Goal: Task Accomplishment & Management: Use online tool/utility

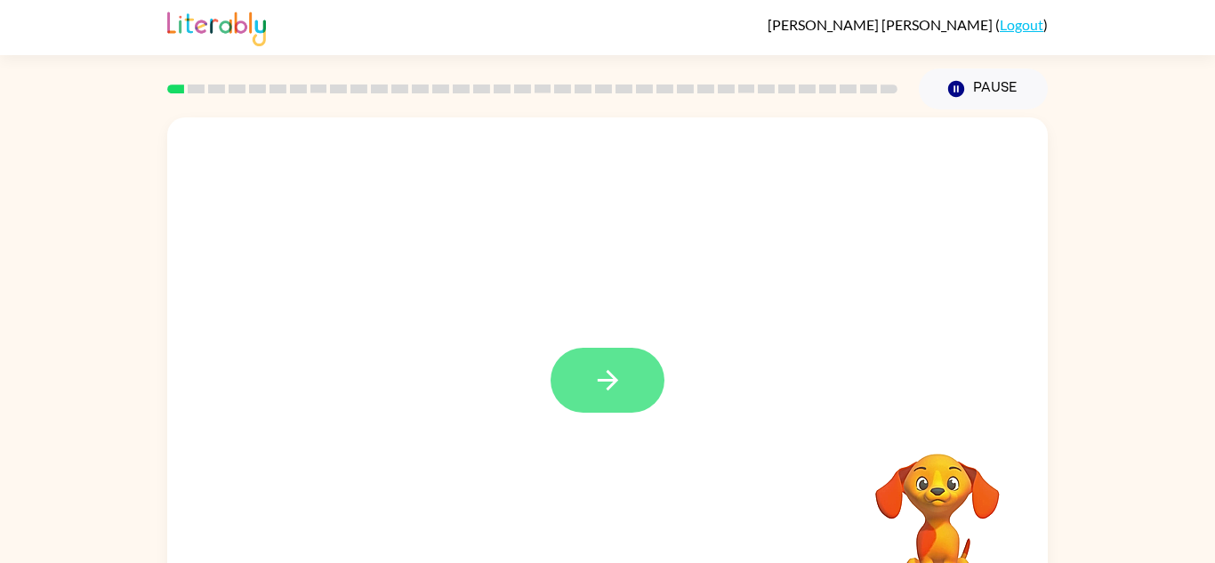
click at [632, 375] on button "button" at bounding box center [608, 380] width 114 height 65
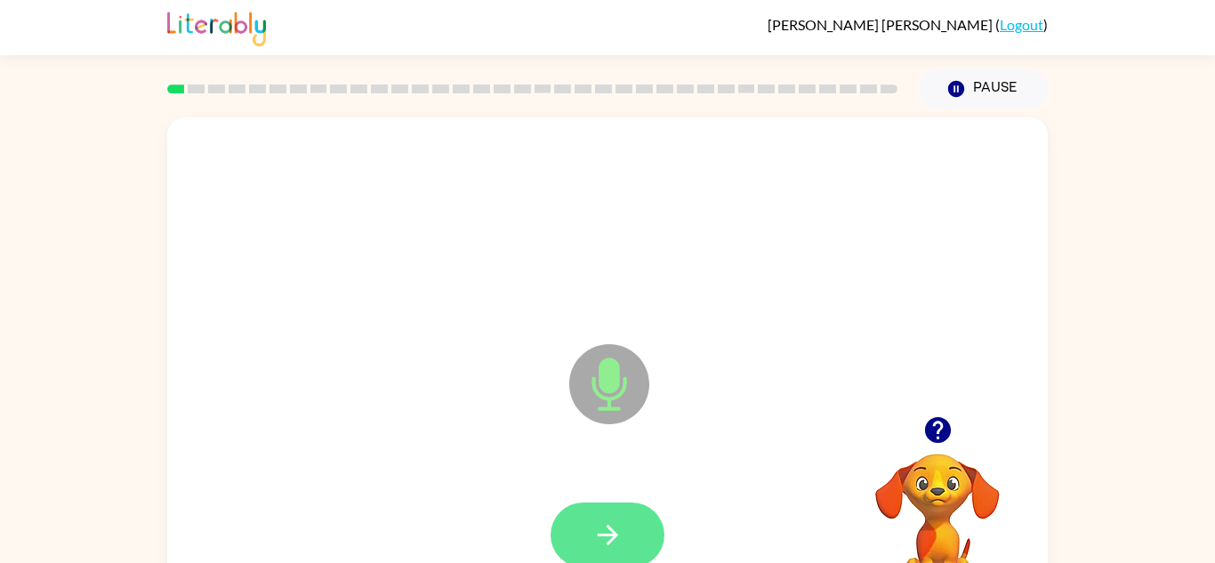
click at [576, 545] on button "button" at bounding box center [608, 535] width 114 height 65
click at [582, 537] on button "button" at bounding box center [608, 535] width 114 height 65
click at [600, 526] on icon "button" at bounding box center [608, 535] width 31 height 31
click at [588, 534] on button "button" at bounding box center [608, 535] width 114 height 65
click at [565, 513] on button "button" at bounding box center [608, 535] width 114 height 65
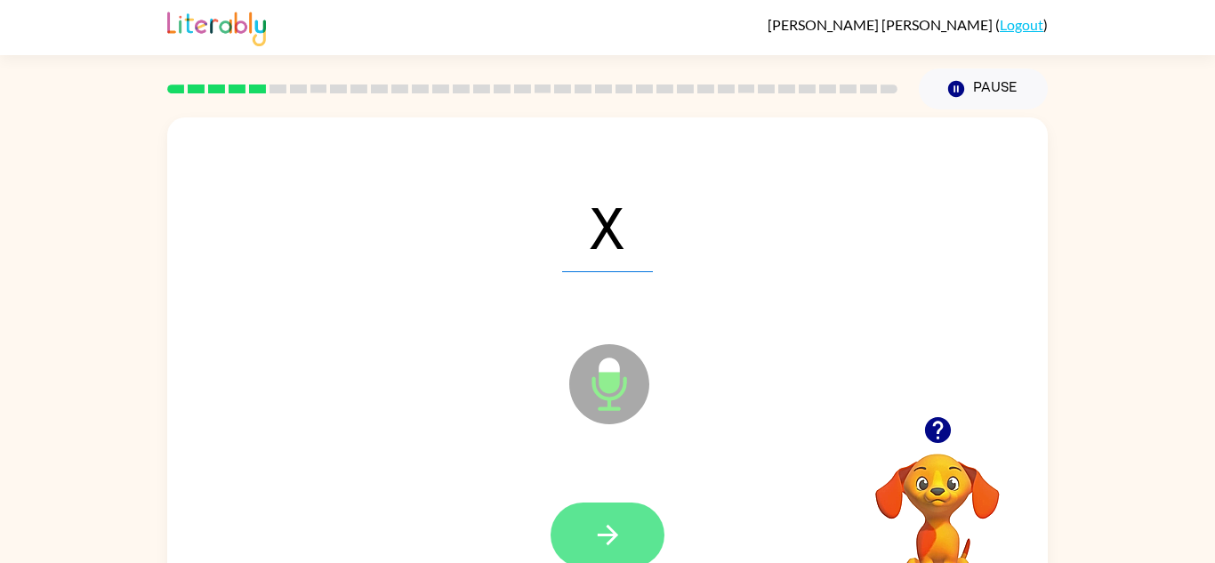
click at [593, 544] on icon "button" at bounding box center [608, 535] width 31 height 31
click at [593, 526] on icon "button" at bounding box center [608, 535] width 31 height 31
click at [593, 539] on icon "button" at bounding box center [608, 535] width 31 height 31
click at [591, 527] on button "button" at bounding box center [608, 535] width 114 height 65
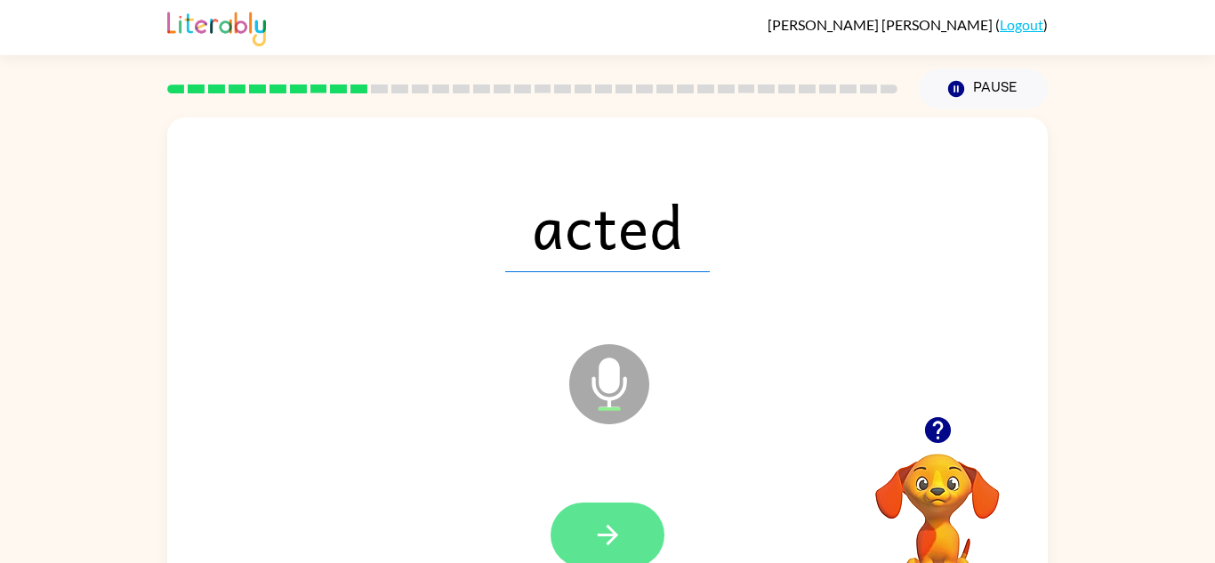
click at [625, 529] on button "button" at bounding box center [608, 535] width 114 height 65
click at [616, 518] on button "button" at bounding box center [608, 535] width 114 height 65
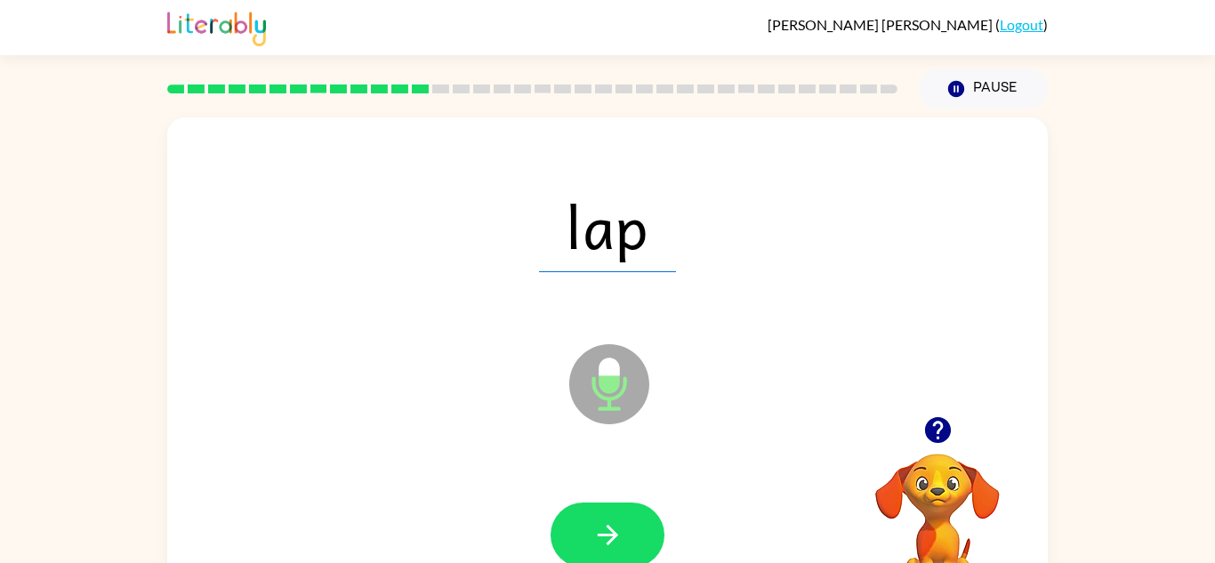
scroll to position [62, 0]
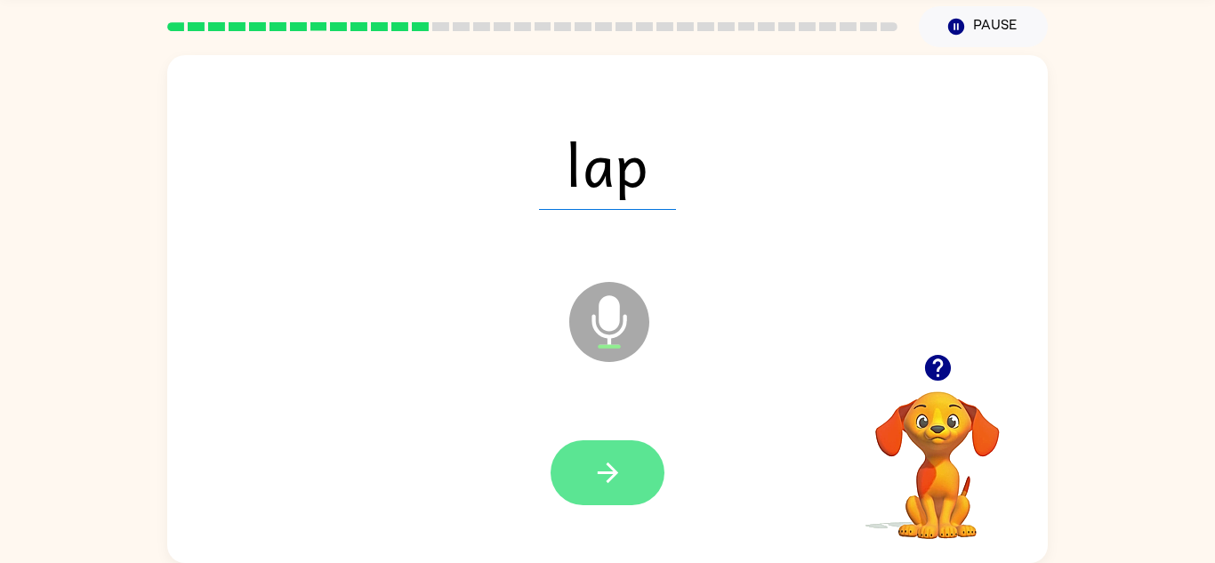
click at [613, 466] on icon "button" at bounding box center [608, 472] width 31 height 31
click at [604, 473] on icon "button" at bounding box center [607, 473] width 20 height 20
click at [596, 471] on icon "button" at bounding box center [608, 472] width 31 height 31
click at [610, 465] on icon "button" at bounding box center [607, 473] width 20 height 20
click at [599, 489] on button "button" at bounding box center [608, 472] width 114 height 65
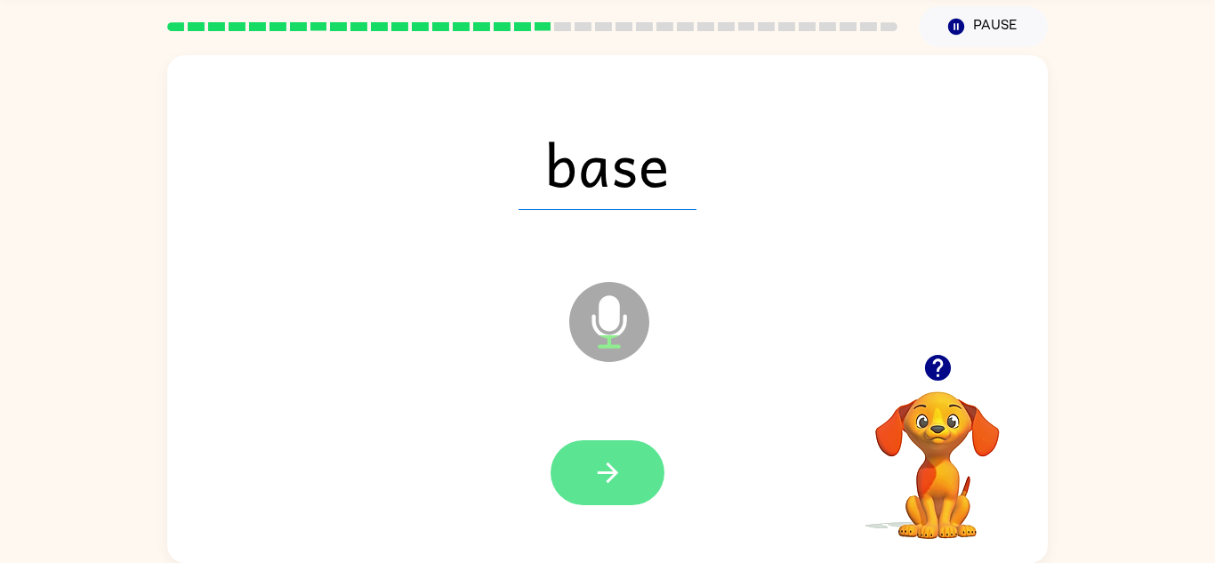
click at [604, 470] on icon "button" at bounding box center [608, 472] width 31 height 31
click at [570, 467] on button "button" at bounding box center [608, 472] width 114 height 65
click at [586, 465] on button "button" at bounding box center [608, 472] width 114 height 65
click at [566, 461] on button "button" at bounding box center [608, 472] width 114 height 65
click at [609, 478] on icon "button" at bounding box center [608, 472] width 31 height 31
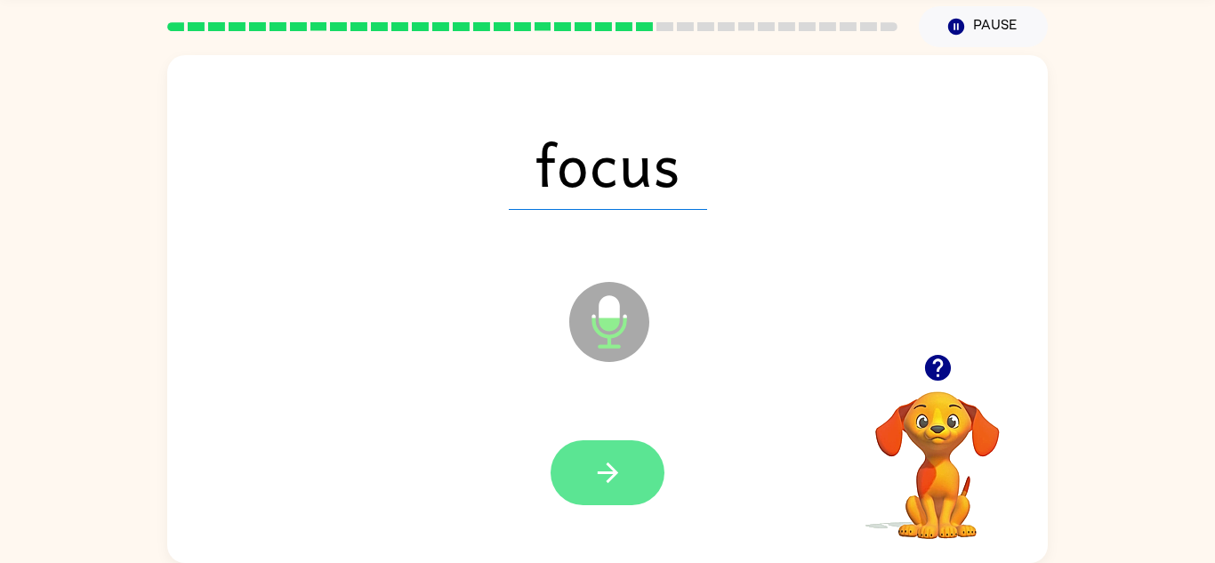
click at [621, 486] on icon "button" at bounding box center [608, 472] width 31 height 31
click at [646, 494] on button "button" at bounding box center [608, 472] width 114 height 65
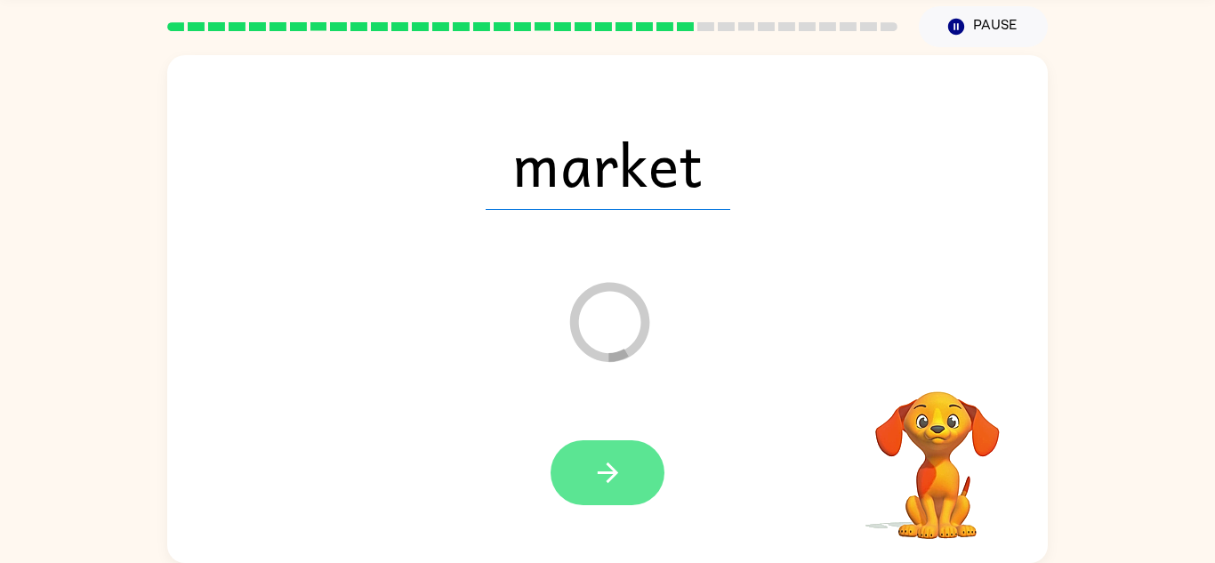
click at [613, 457] on icon "button" at bounding box center [608, 472] width 31 height 31
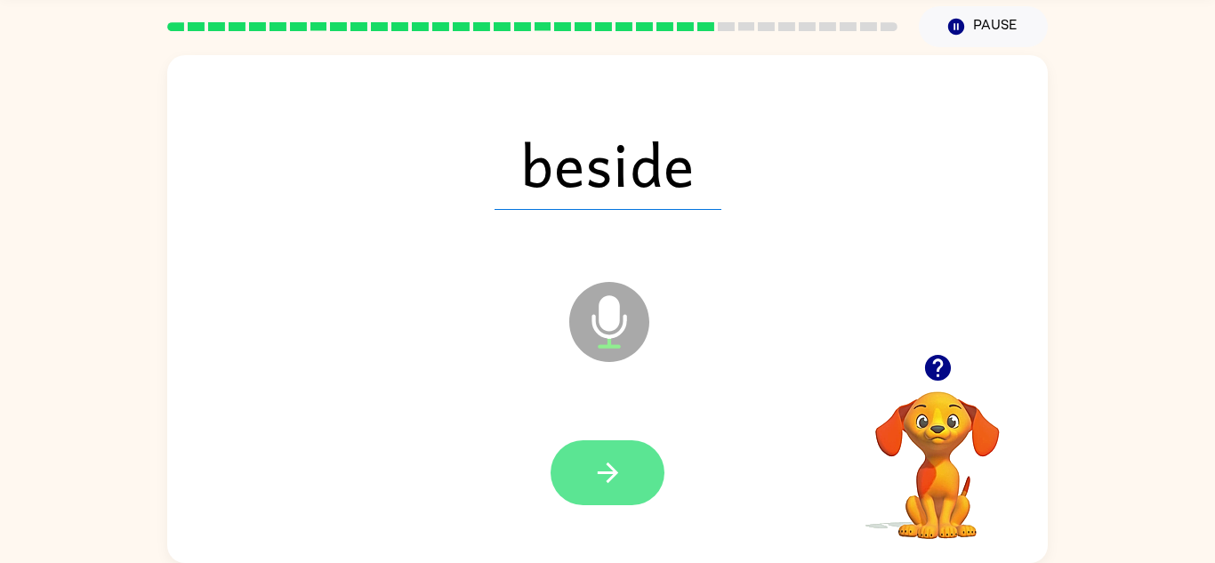
click at [602, 481] on icon "button" at bounding box center [608, 472] width 31 height 31
click at [586, 497] on button "button" at bounding box center [608, 472] width 114 height 65
click at [602, 489] on button "button" at bounding box center [608, 472] width 114 height 65
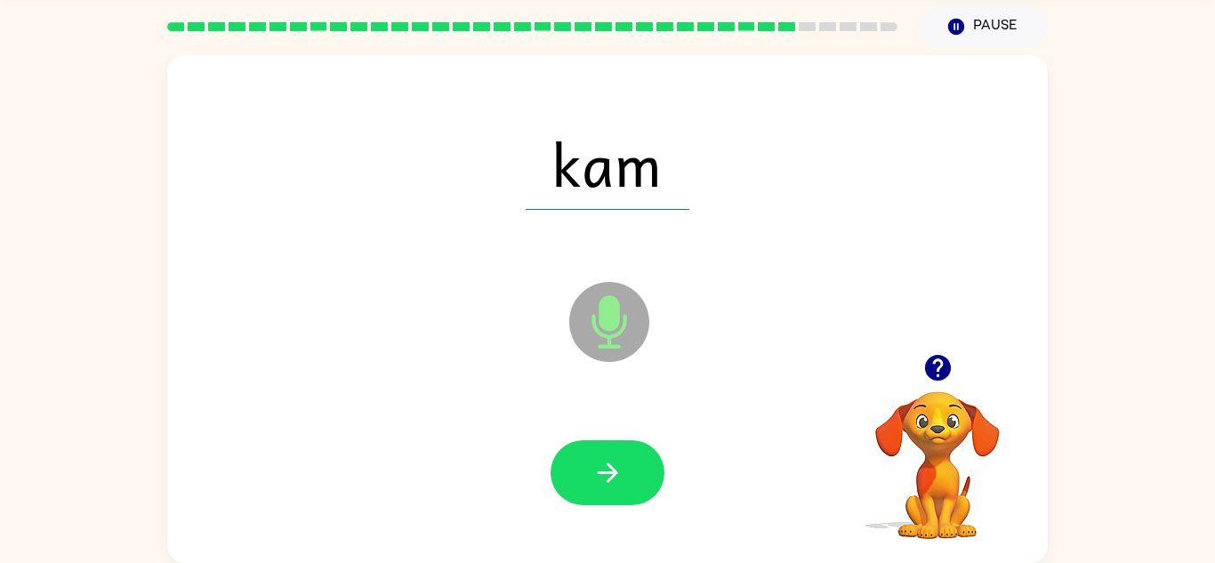
click at [618, 343] on icon at bounding box center [609, 322] width 80 height 80
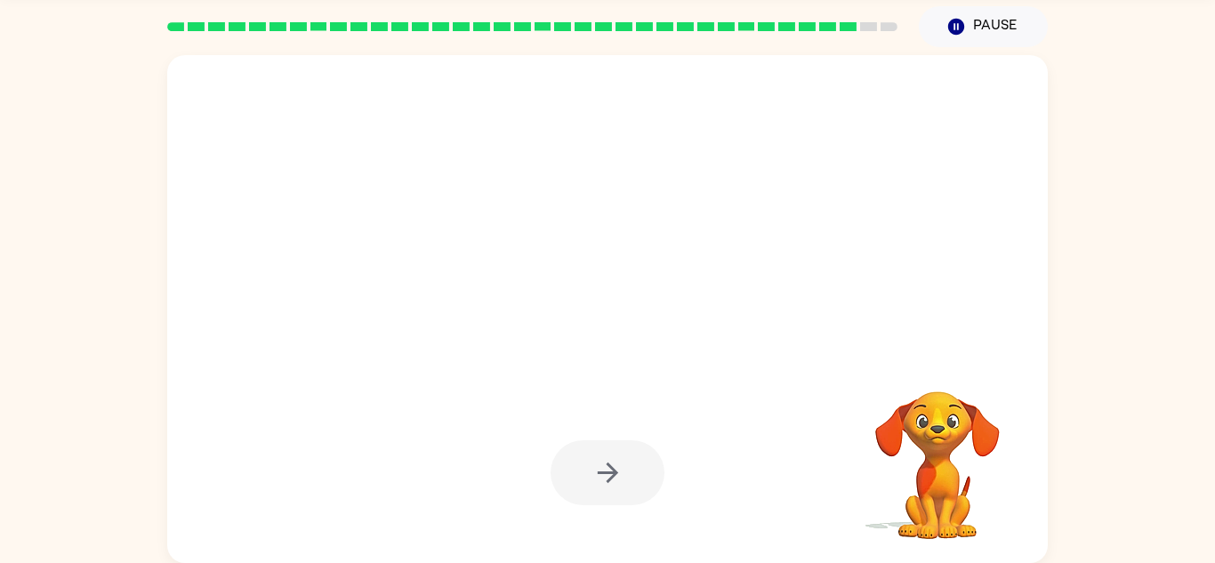
click at [598, 467] on div at bounding box center [608, 472] width 114 height 65
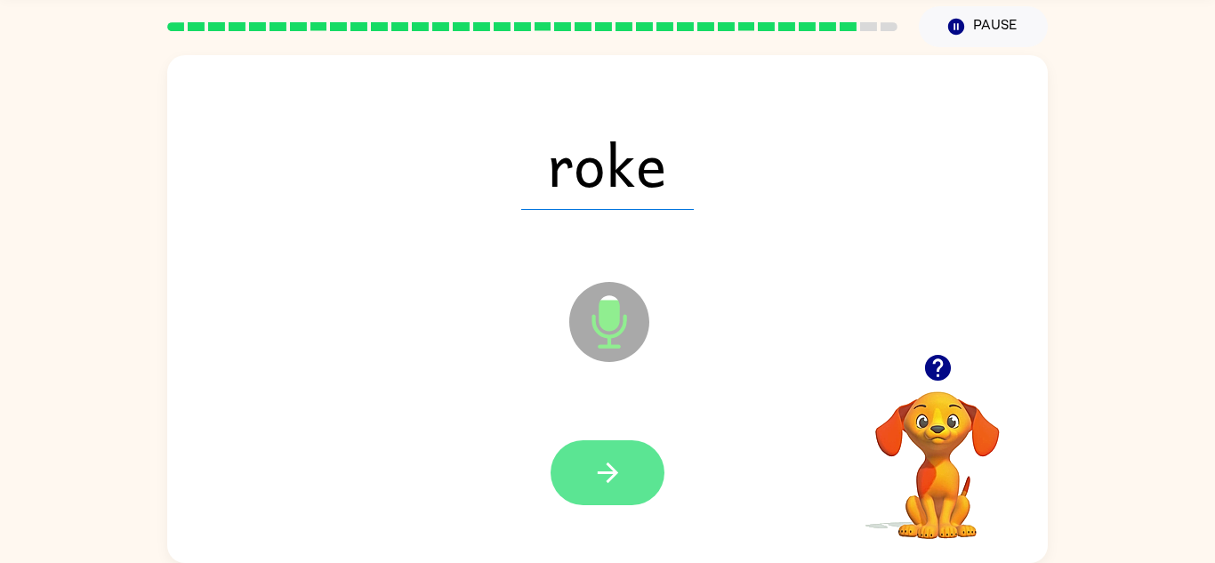
click at [608, 468] on icon "button" at bounding box center [608, 472] width 31 height 31
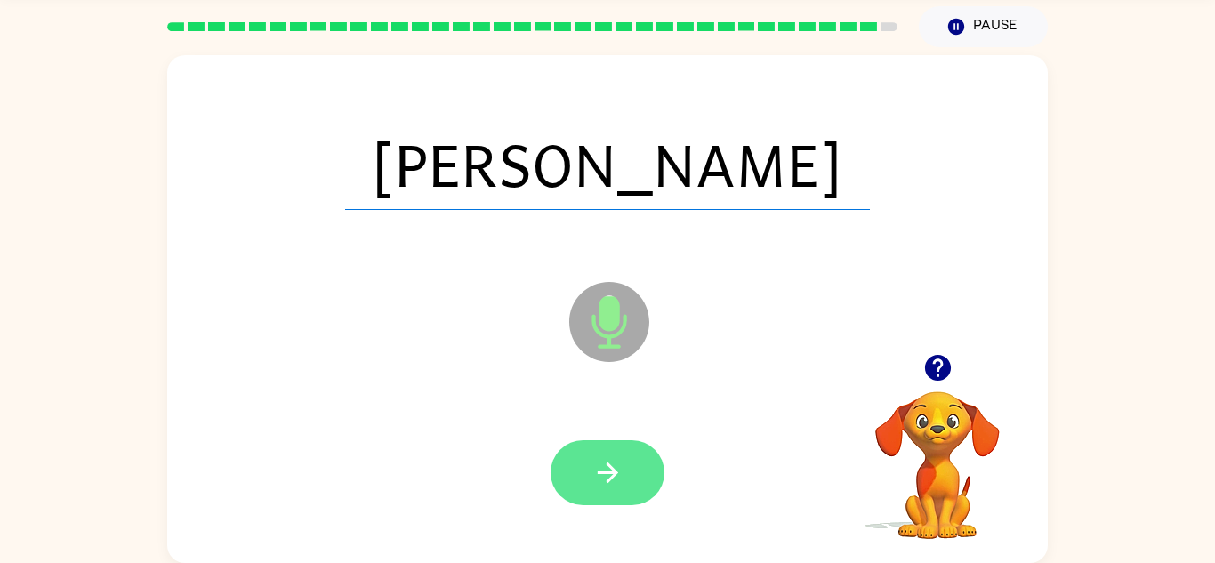
click at [599, 455] on button "button" at bounding box center [608, 472] width 114 height 65
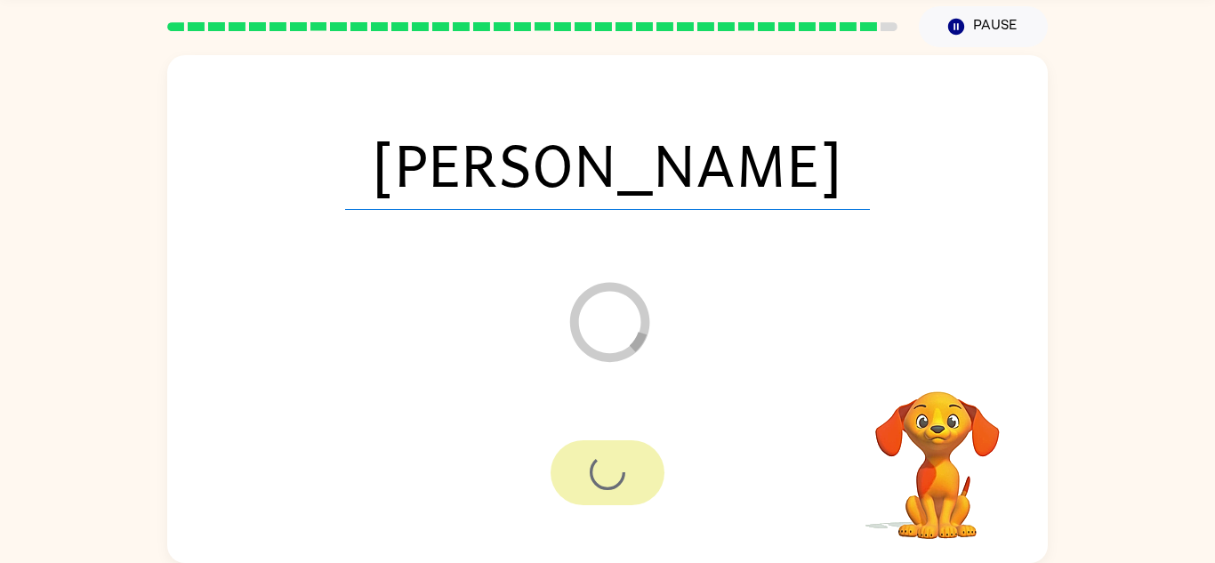
scroll to position [30, 0]
